Goal: Information Seeking & Learning: Learn about a topic

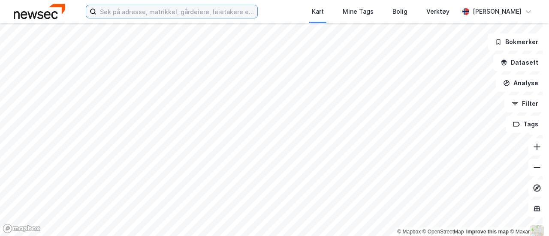
click at [148, 8] on input at bounding box center [177, 11] width 161 height 13
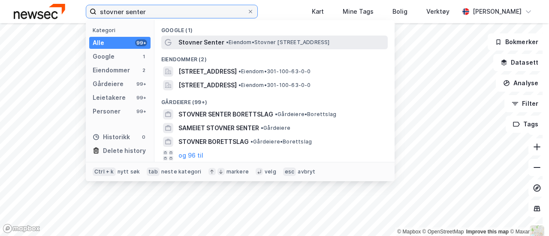
type input "stovner senter"
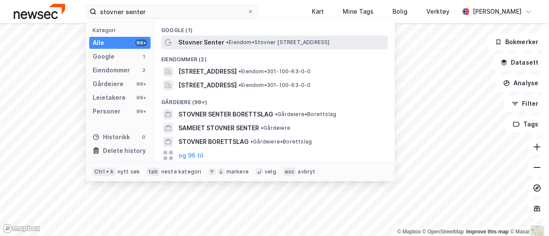
click at [209, 41] on span "Stovner Senter" at bounding box center [202, 42] width 46 height 10
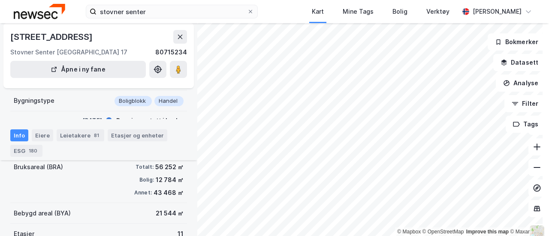
scroll to position [101, 0]
click at [42, 134] on div "Eiere" at bounding box center [42, 136] width 21 height 12
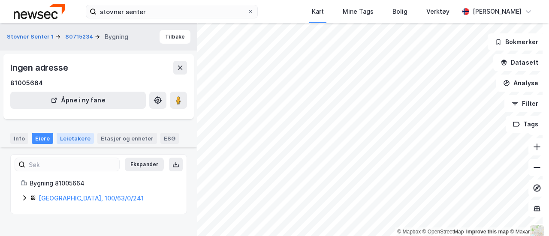
click at [78, 136] on div "Leietakere" at bounding box center [75, 138] width 37 height 11
